Goal: Task Accomplishment & Management: Use online tool/utility

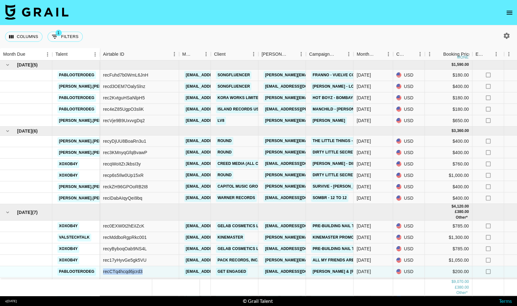
scroll to position [21, 0]
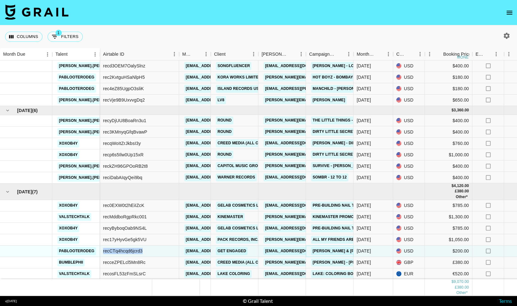
click at [353, 254] on link "[PERSON_NAME] & [PERSON_NAME] - Cry For Me - Hook Music Remix" at bounding box center [382, 251] width 143 height 8
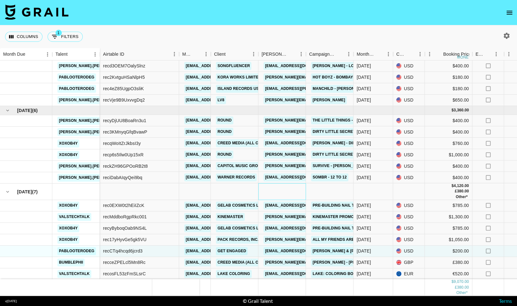
click at [276, 188] on div at bounding box center [282, 191] width 48 height 16
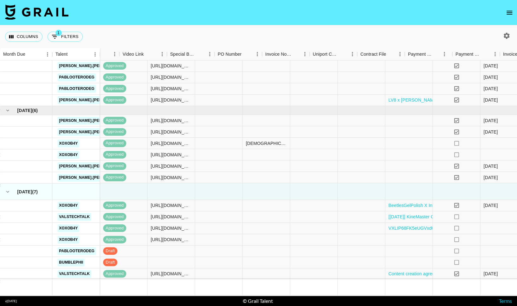
scroll to position [21, 535]
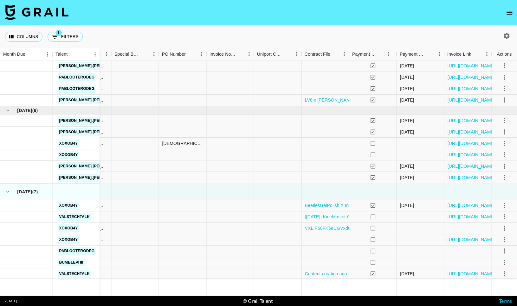
click at [504, 250] on icon "select merge strategy" at bounding box center [504, 251] width 8 height 8
click at [499, 239] on div "Approve" at bounding box center [490, 238] width 19 height 8
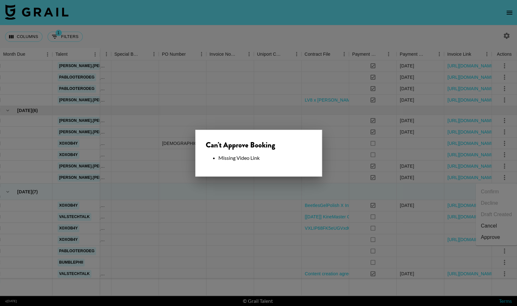
click at [341, 205] on div at bounding box center [258, 153] width 517 height 306
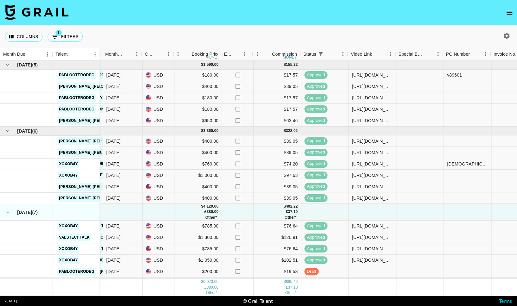
scroll to position [0, 248]
